Goal: Find specific page/section: Find specific page/section

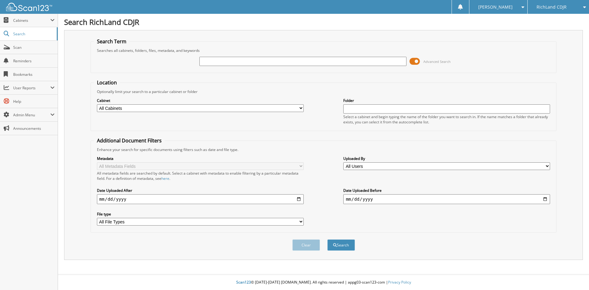
click at [559, 2] on div "RichLand CDJR" at bounding box center [558, 7] width 55 height 14
click at [550, 21] on link "RichLand Chevrolet" at bounding box center [557, 19] width 61 height 11
type input "25GT0466A"
click at [327, 239] on button "Search" at bounding box center [341, 244] width 28 height 11
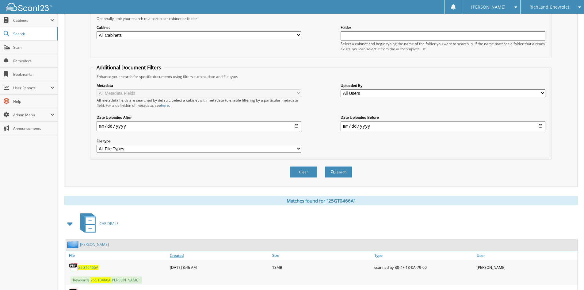
scroll to position [113, 0]
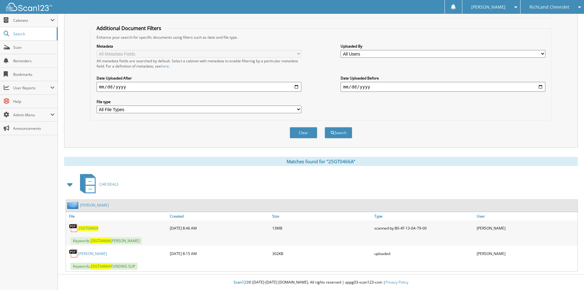
click at [89, 225] on span "25GT0466A" at bounding box center [88, 227] width 20 height 5
